Goal: Obtain resource: Download file/media

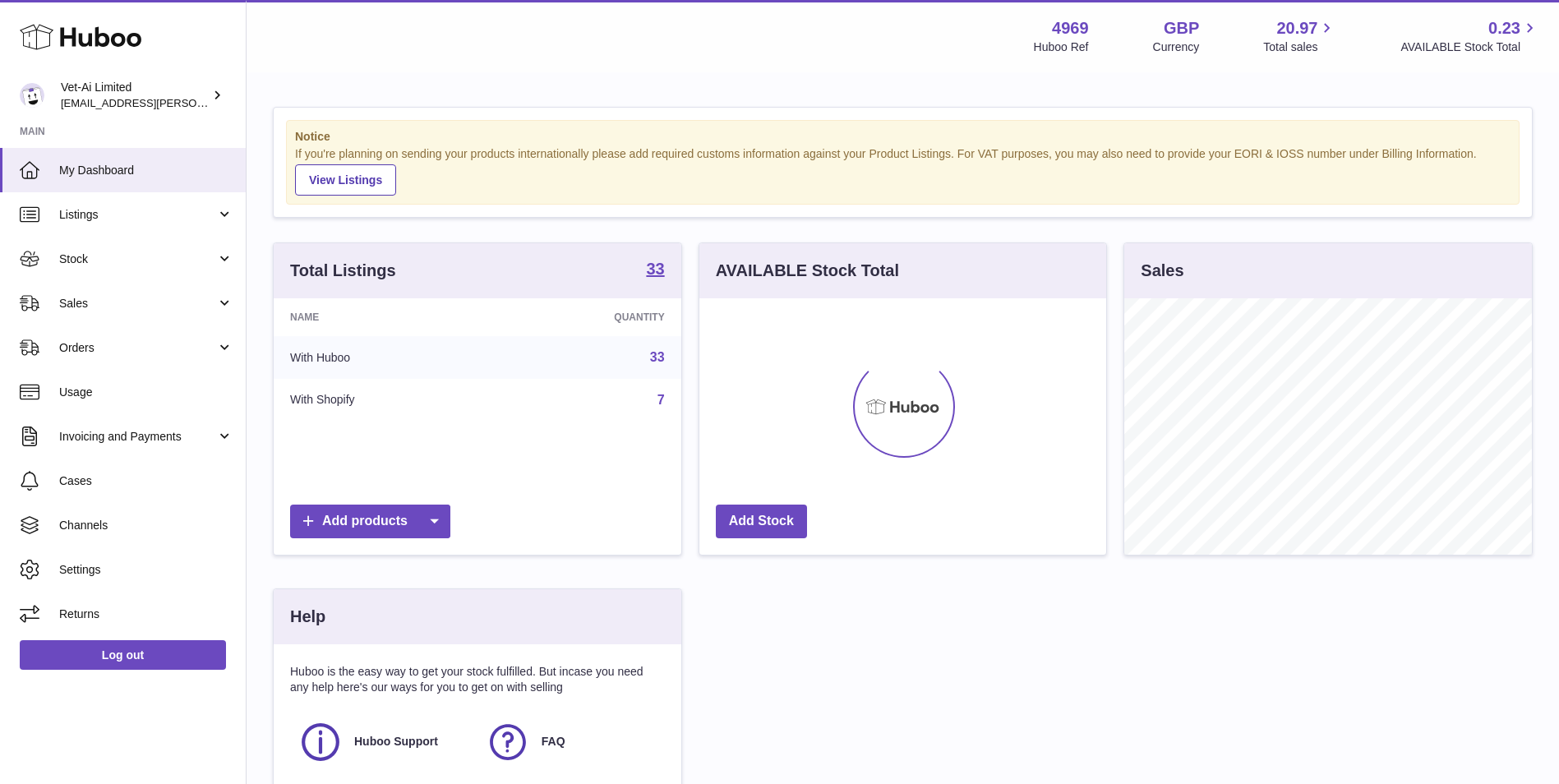
scroll to position [256, 411]
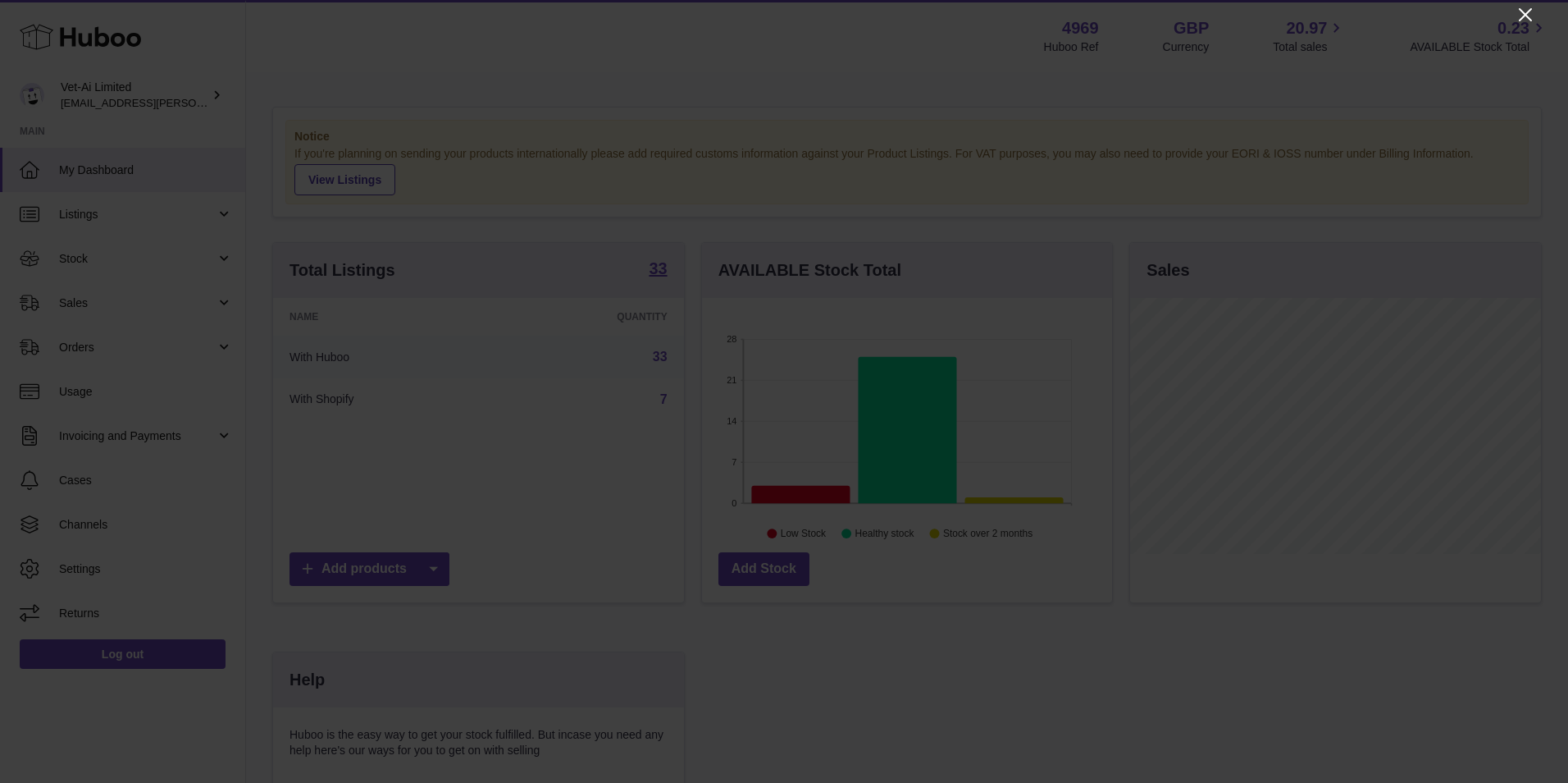
click at [1527, 10] on icon "Close" at bounding box center [1525, 14] width 19 height 19
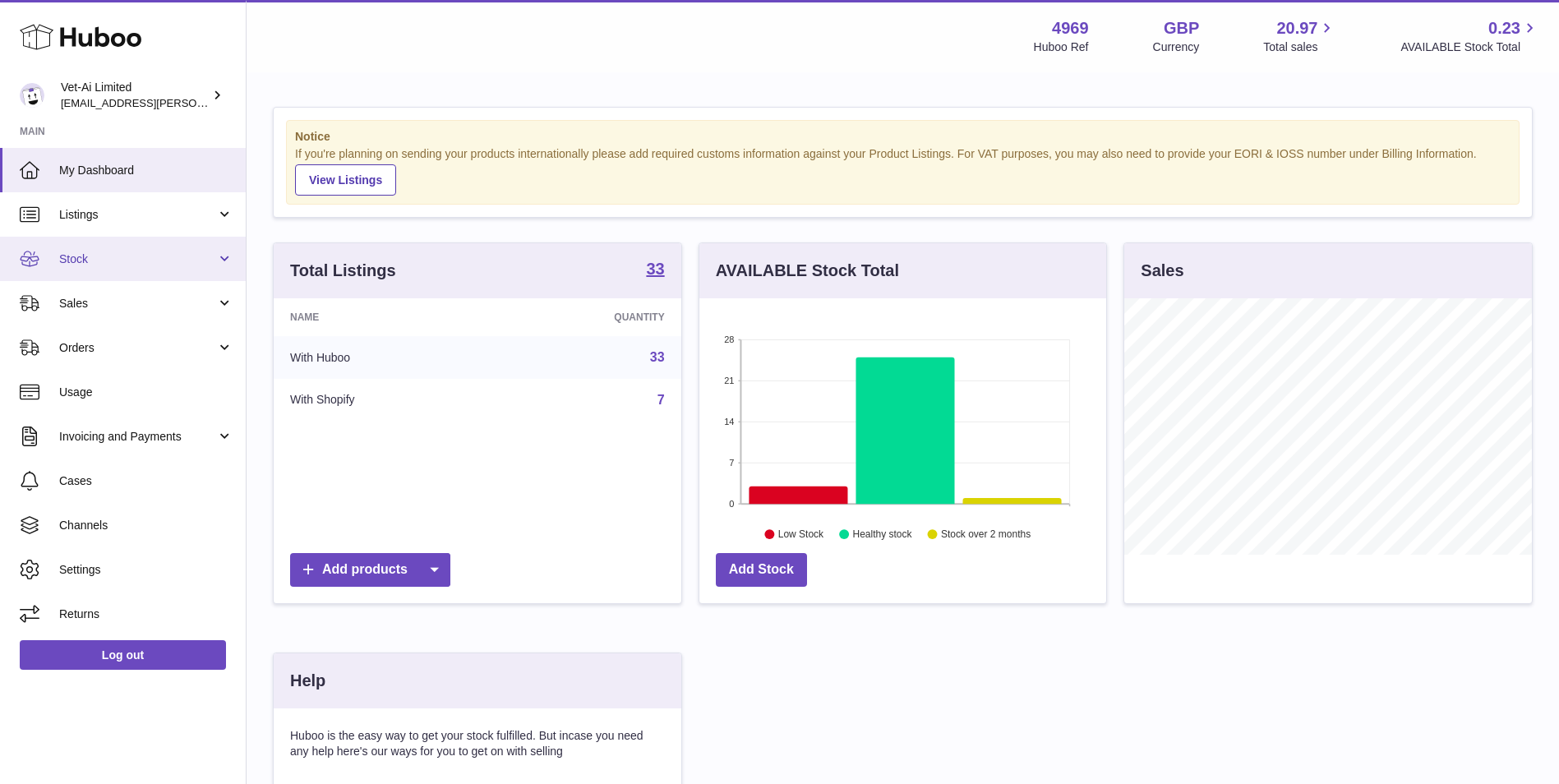
click at [88, 266] on span "Stock" at bounding box center [138, 259] width 157 height 15
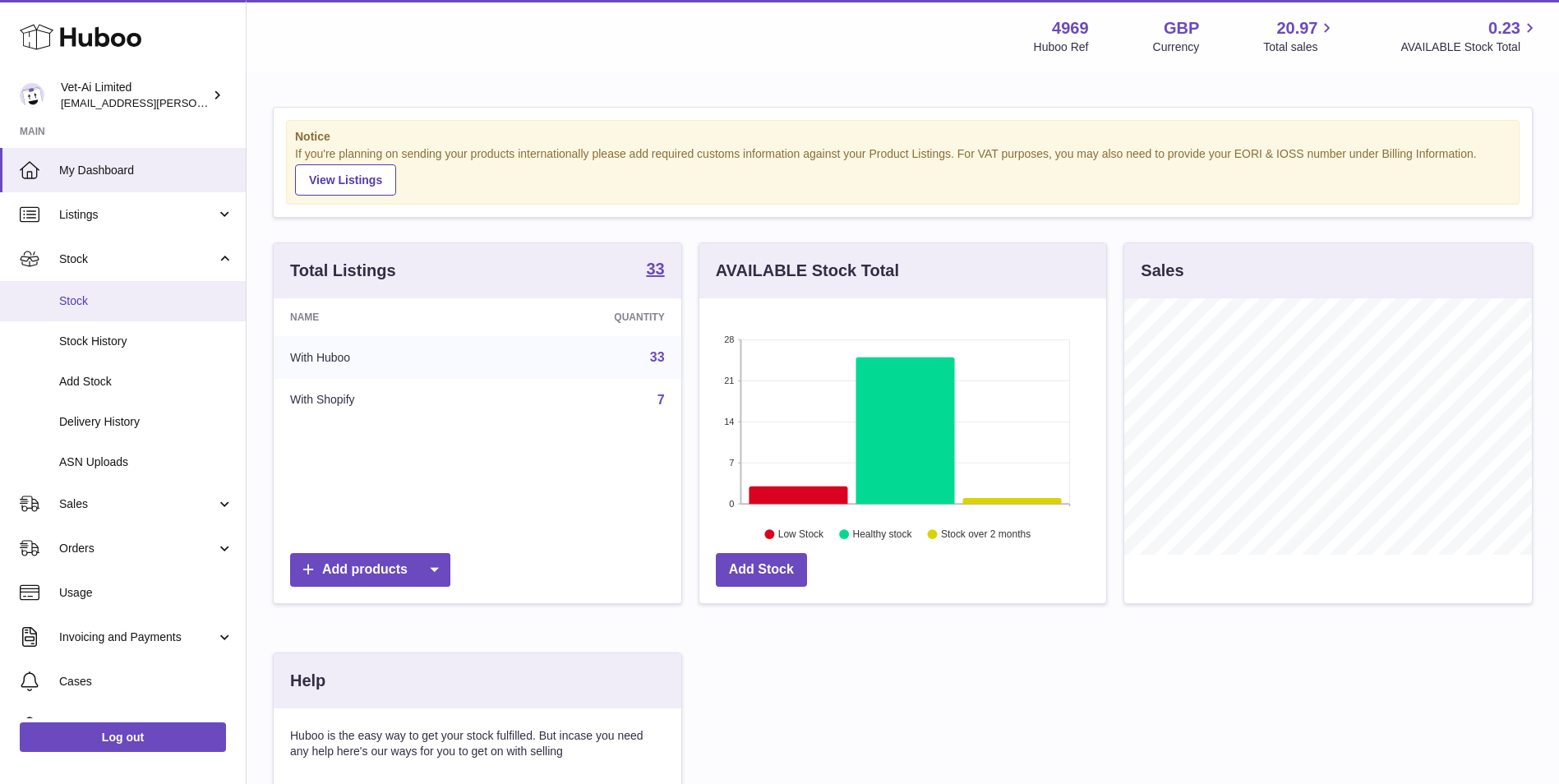
click at [110, 301] on span "Stock" at bounding box center [146, 301] width 174 height 15
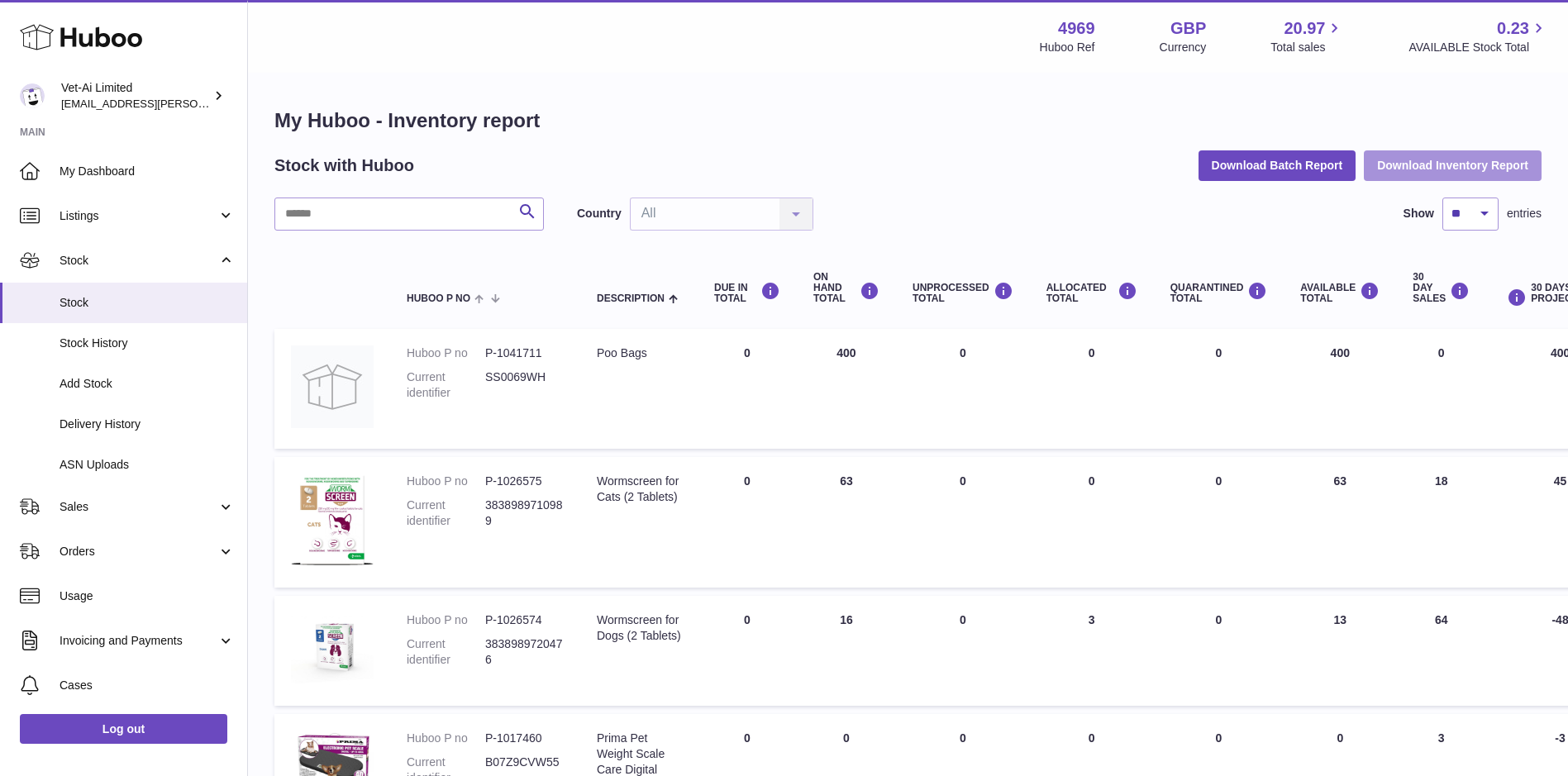
click at [1414, 159] on button "Download Inventory Report" at bounding box center [1452, 165] width 178 height 30
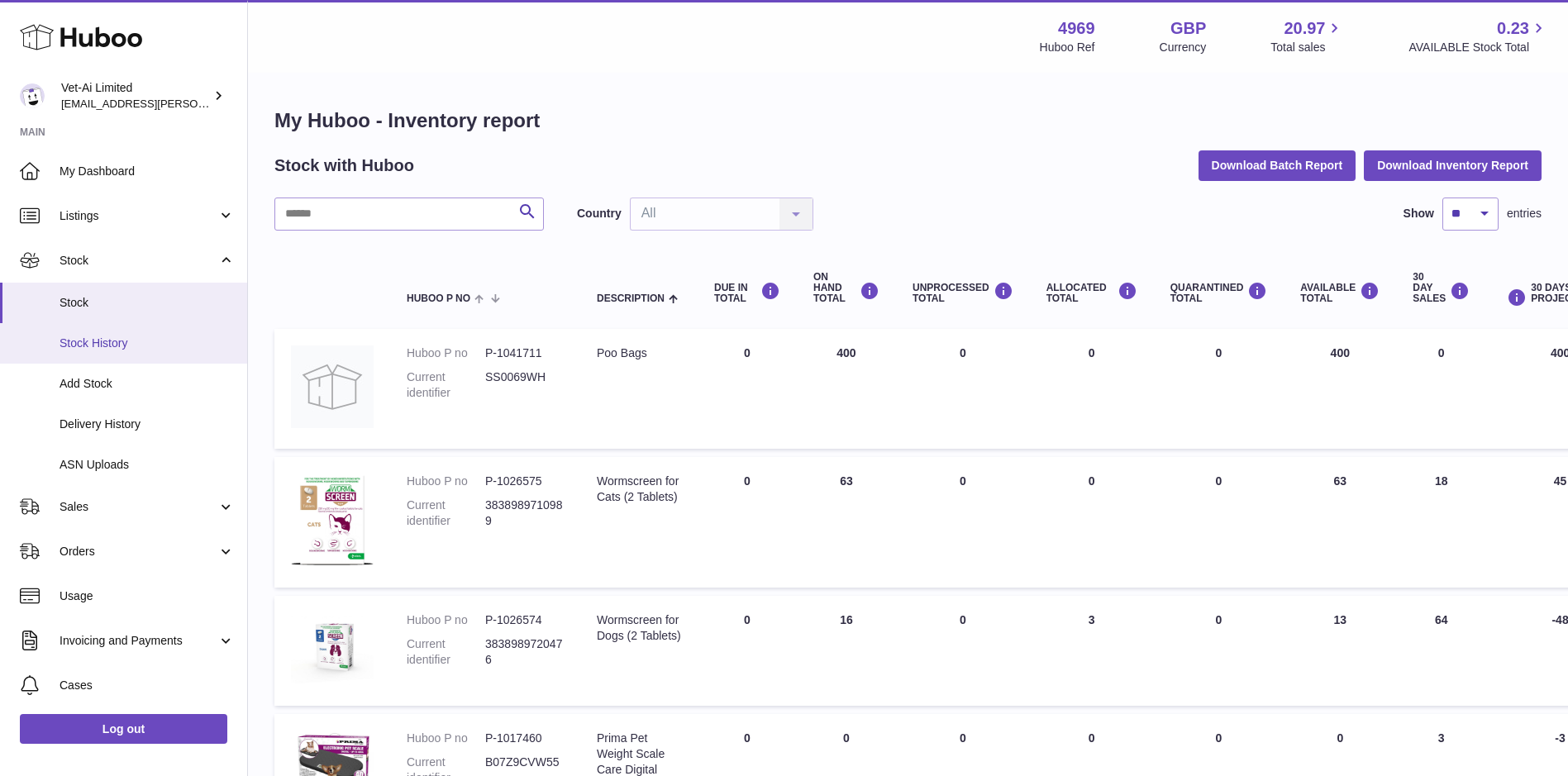
drag, startPoint x: 120, startPoint y: 340, endPoint x: 133, endPoint y: 344, distance: 13.6
click at [120, 340] on span "Stock History" at bounding box center [147, 343] width 175 height 15
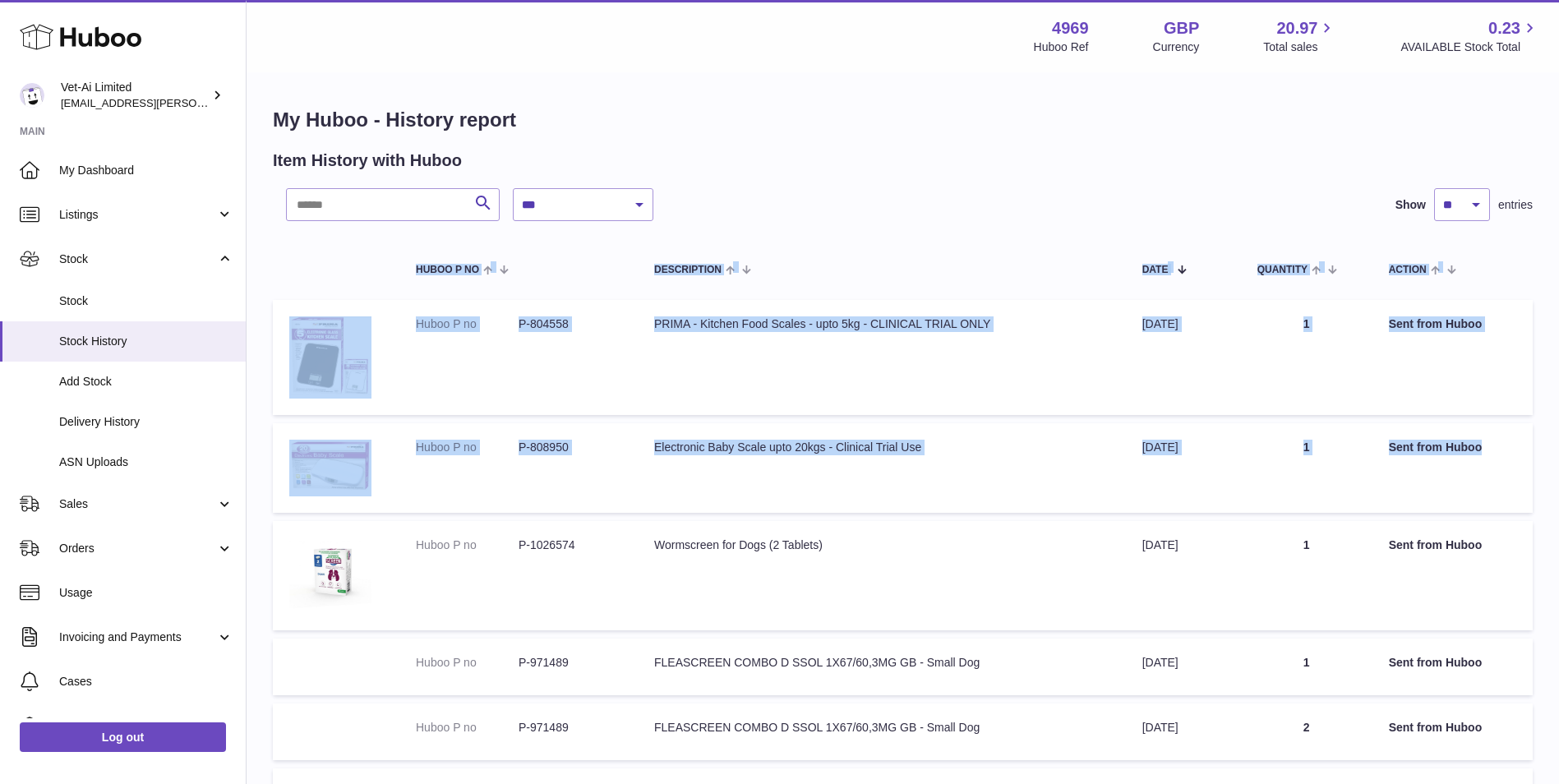
drag, startPoint x: 319, startPoint y: 260, endPoint x: 1529, endPoint y: 473, distance: 1228.6
click at [1529, 473] on table "Huboo P no Description Date Quantity Action Huboo P no P-804558 Description PRI…" at bounding box center [903, 701] width 1260 height 928
copy table "Huboo P no Description Date Quantity Action Huboo P no P-804558 Description PRI…"
